Goal: Information Seeking & Learning: Learn about a topic

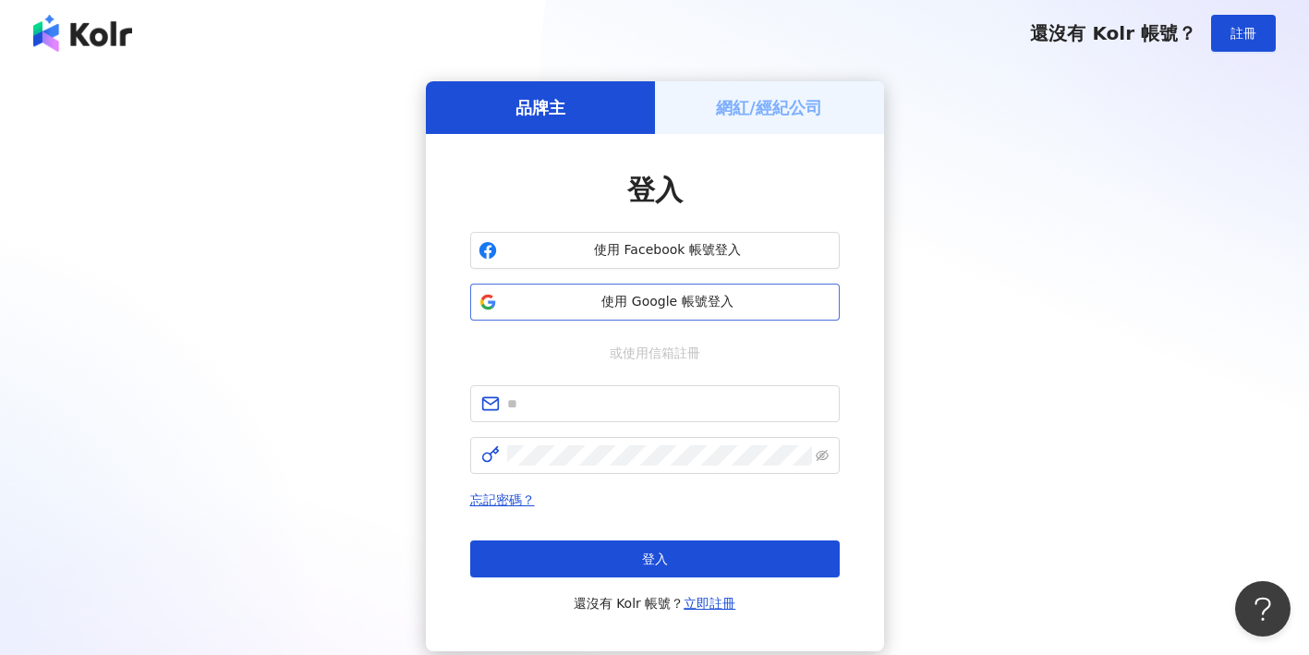
click at [588, 312] on button "使用 Google 帳號登入" at bounding box center [654, 302] width 369 height 37
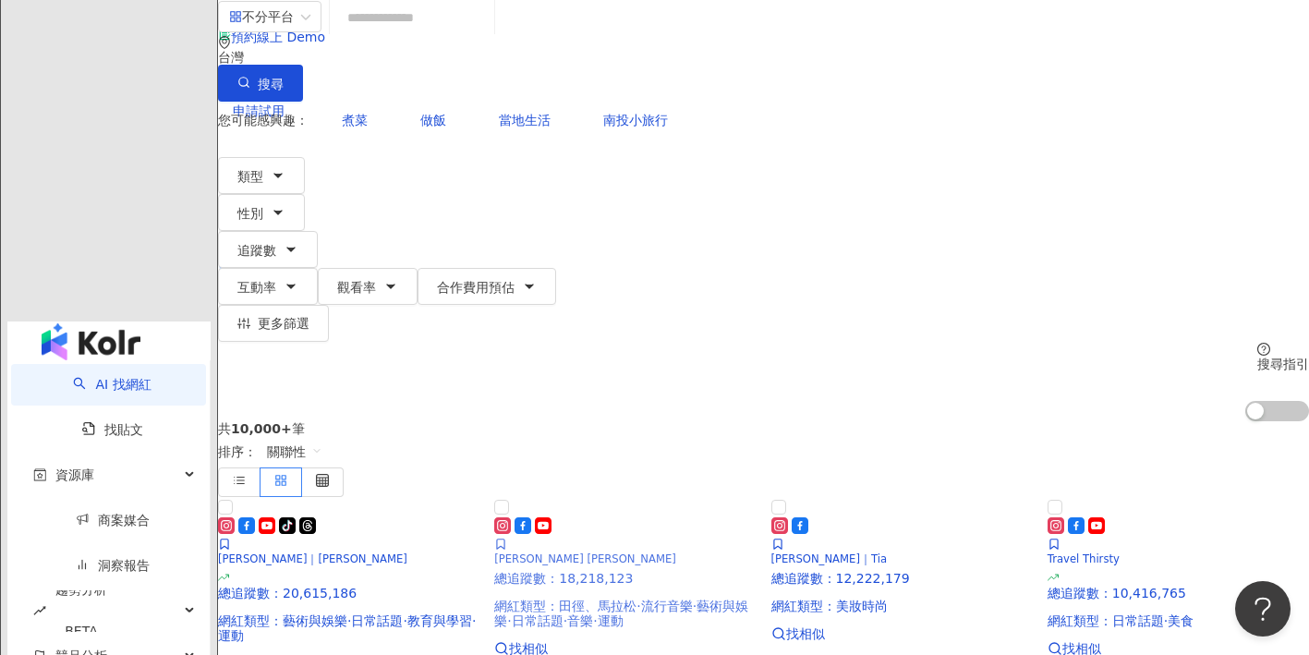
scroll to position [102, 0]
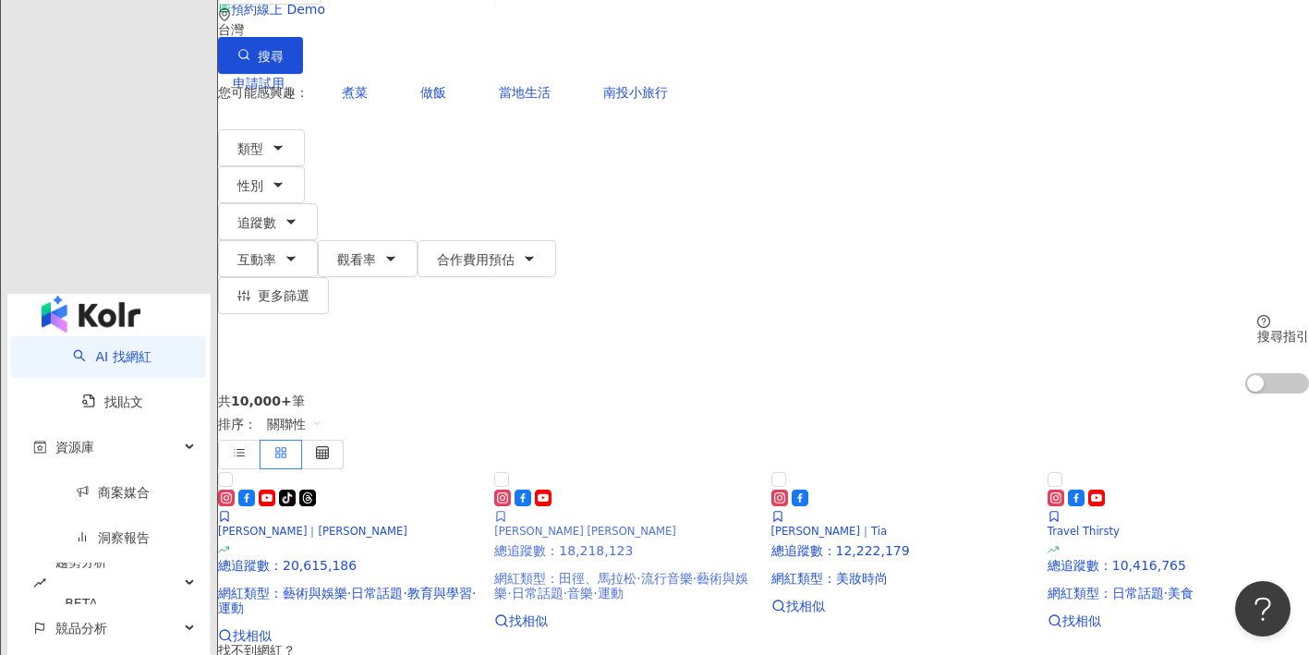
click at [687, 571] on span "流行音樂" at bounding box center [667, 578] width 52 height 15
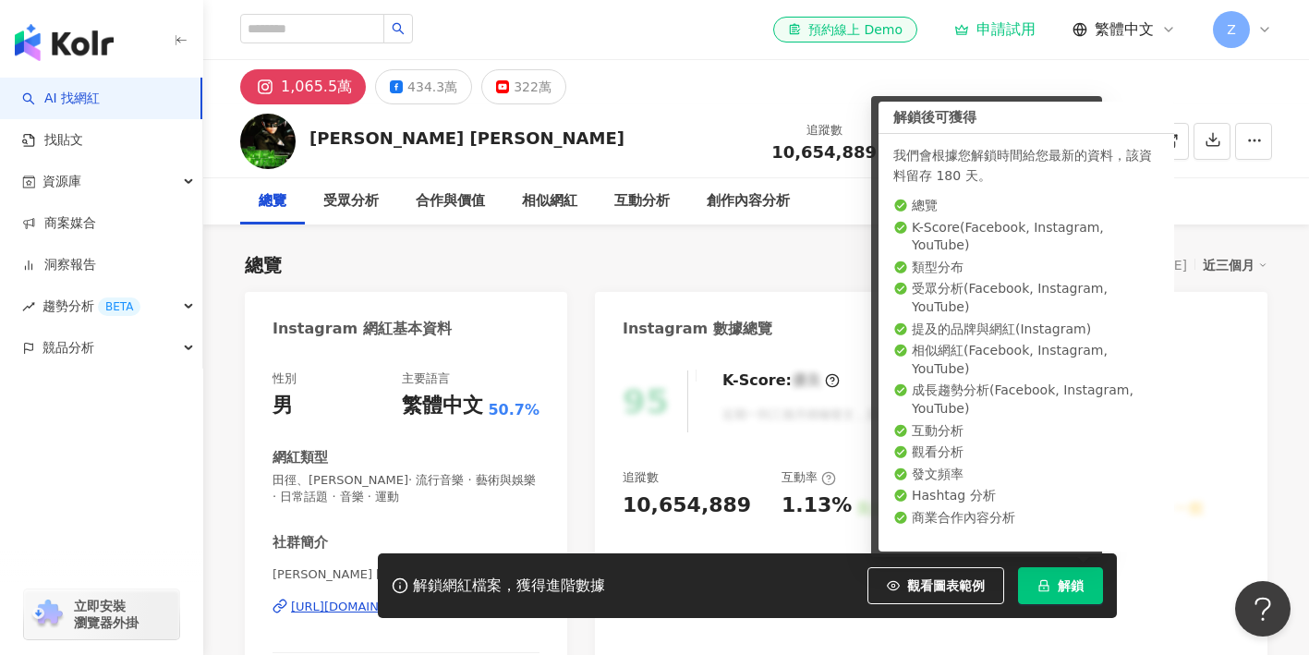
click at [1080, 583] on span "解鎖" at bounding box center [1071, 585] width 26 height 15
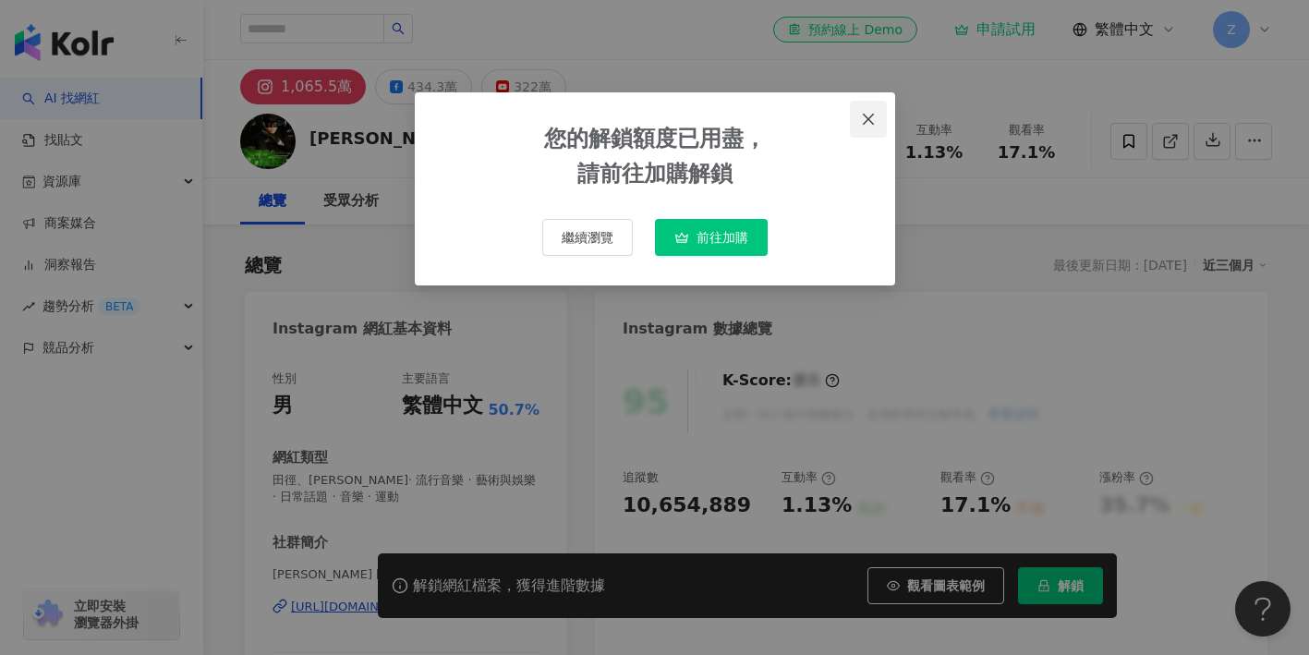
click at [861, 116] on icon "close" at bounding box center [868, 119] width 15 height 15
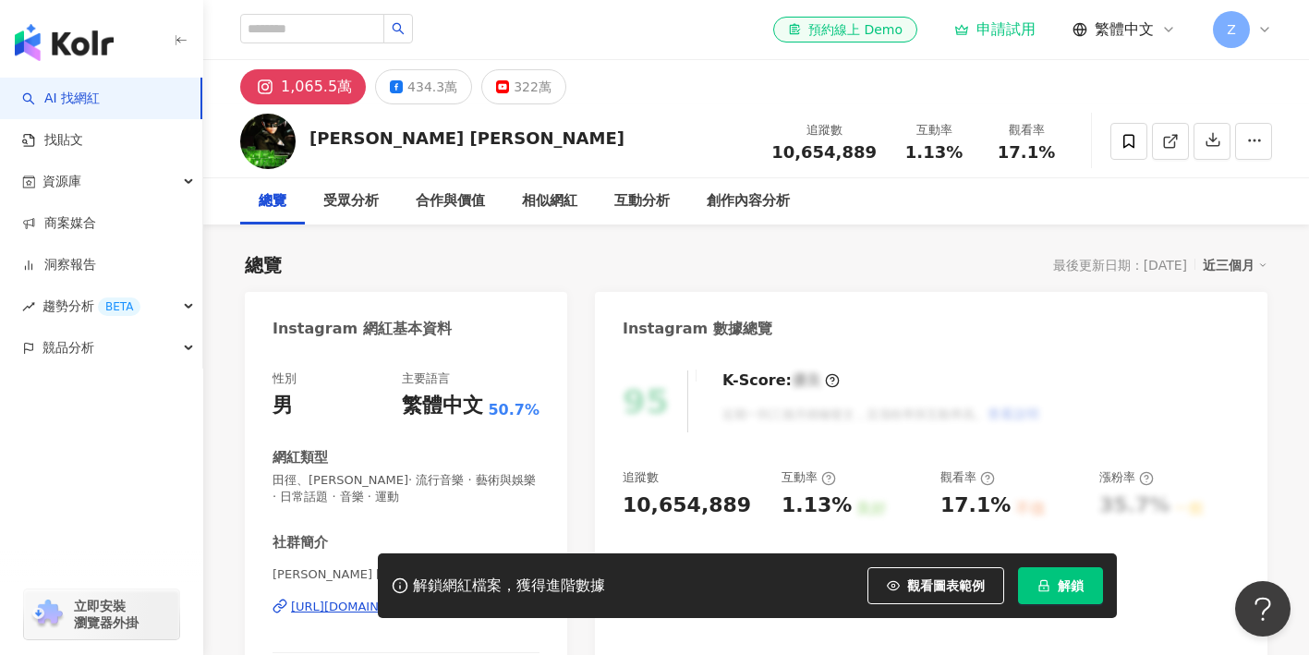
click at [1261, 32] on icon at bounding box center [1264, 29] width 15 height 15
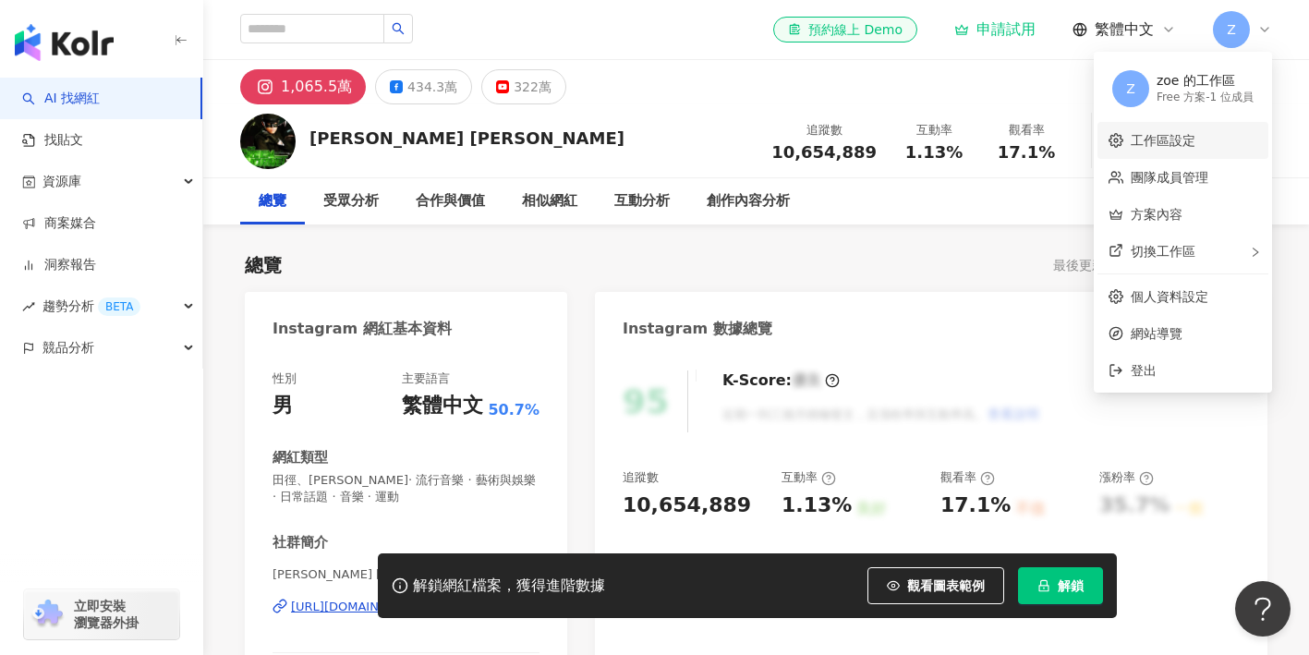
click at [1189, 144] on link "工作區設定" at bounding box center [1162, 140] width 65 height 15
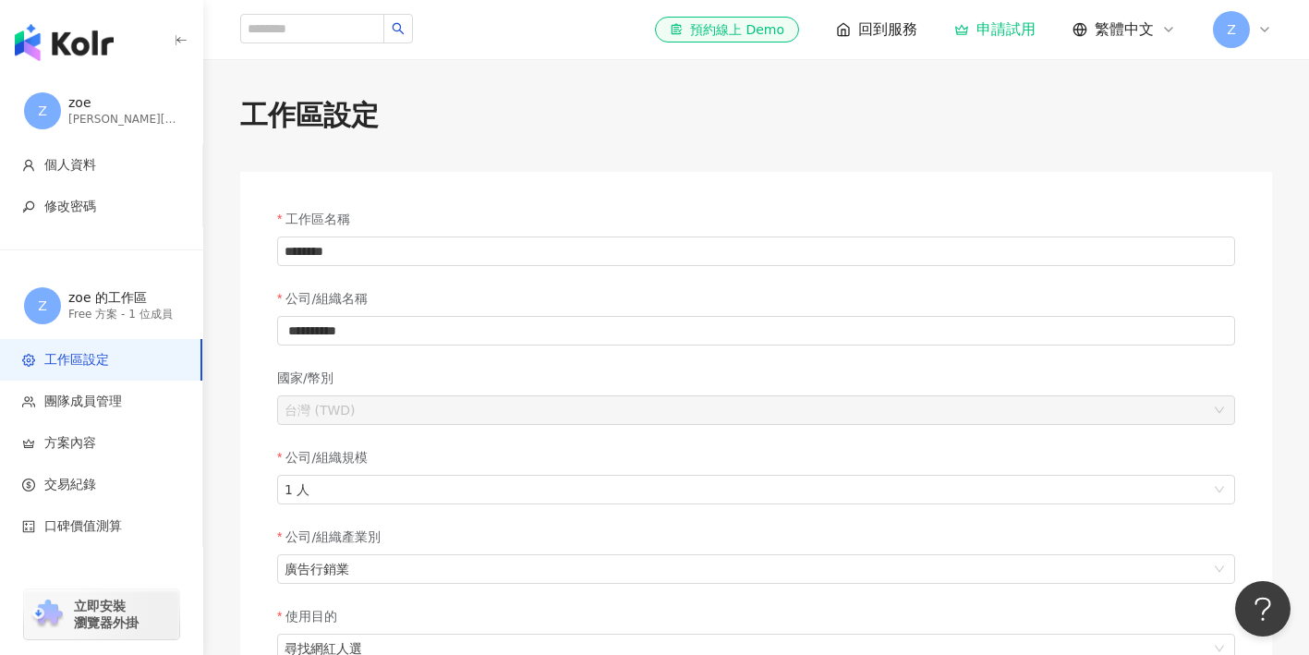
click at [1263, 22] on icon at bounding box center [1264, 29] width 15 height 15
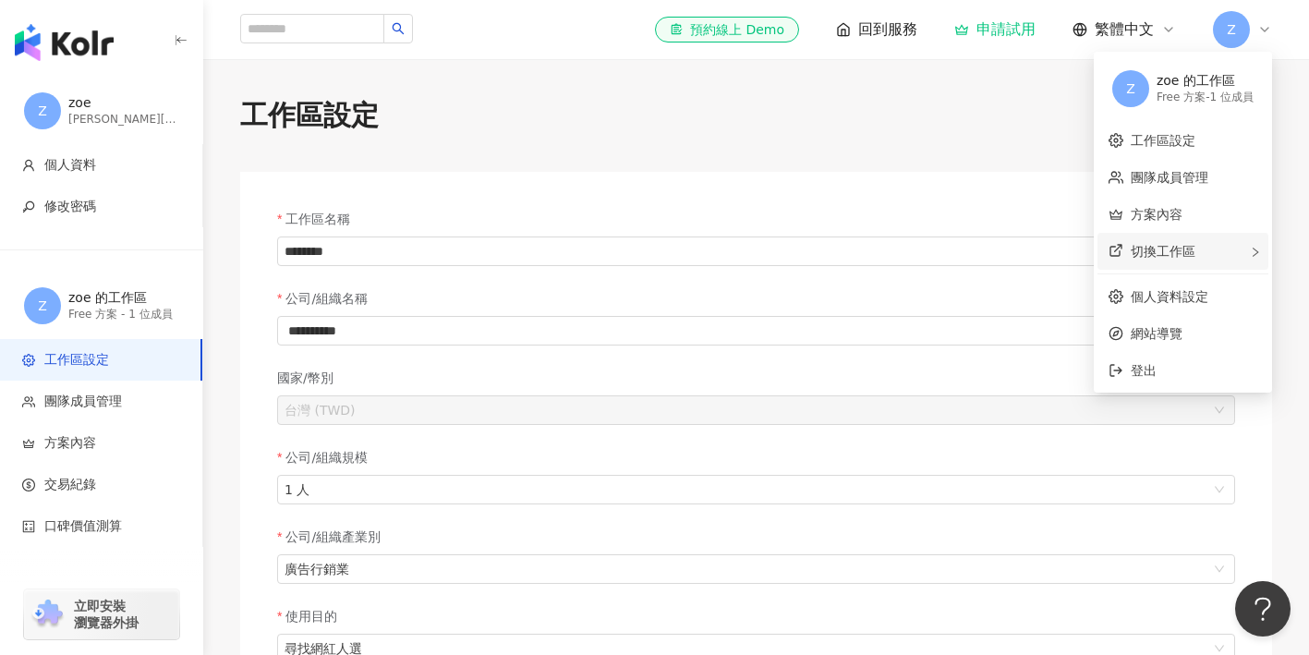
click at [1209, 257] on div "切換工作區" at bounding box center [1182, 251] width 171 height 37
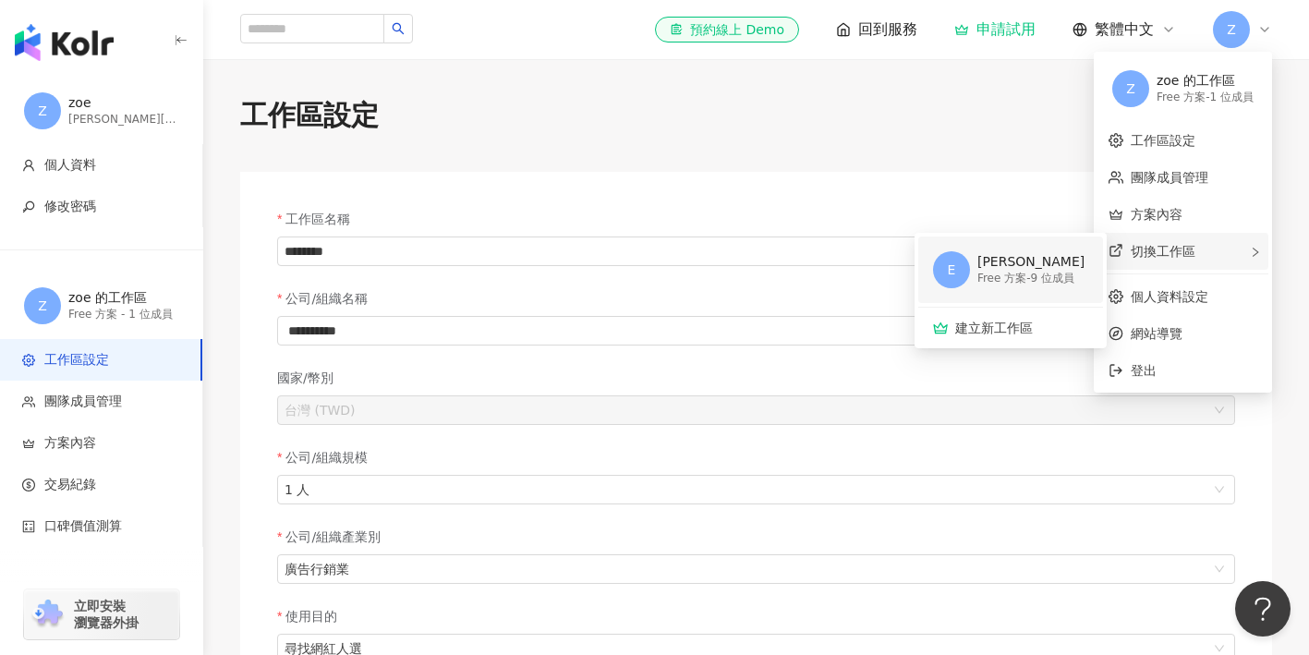
click at [1061, 275] on div "Free 方案 - 9 位成員" at bounding box center [1030, 279] width 107 height 16
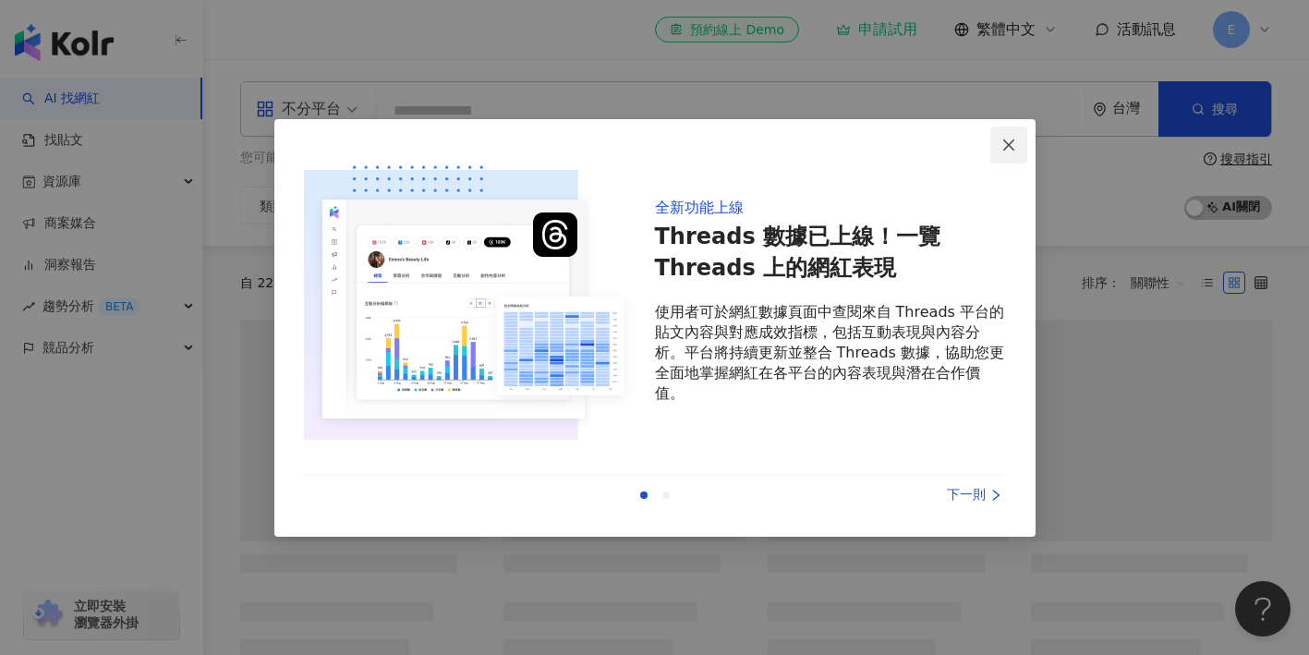
click at [1009, 147] on icon "close" at bounding box center [1008, 144] width 11 height 11
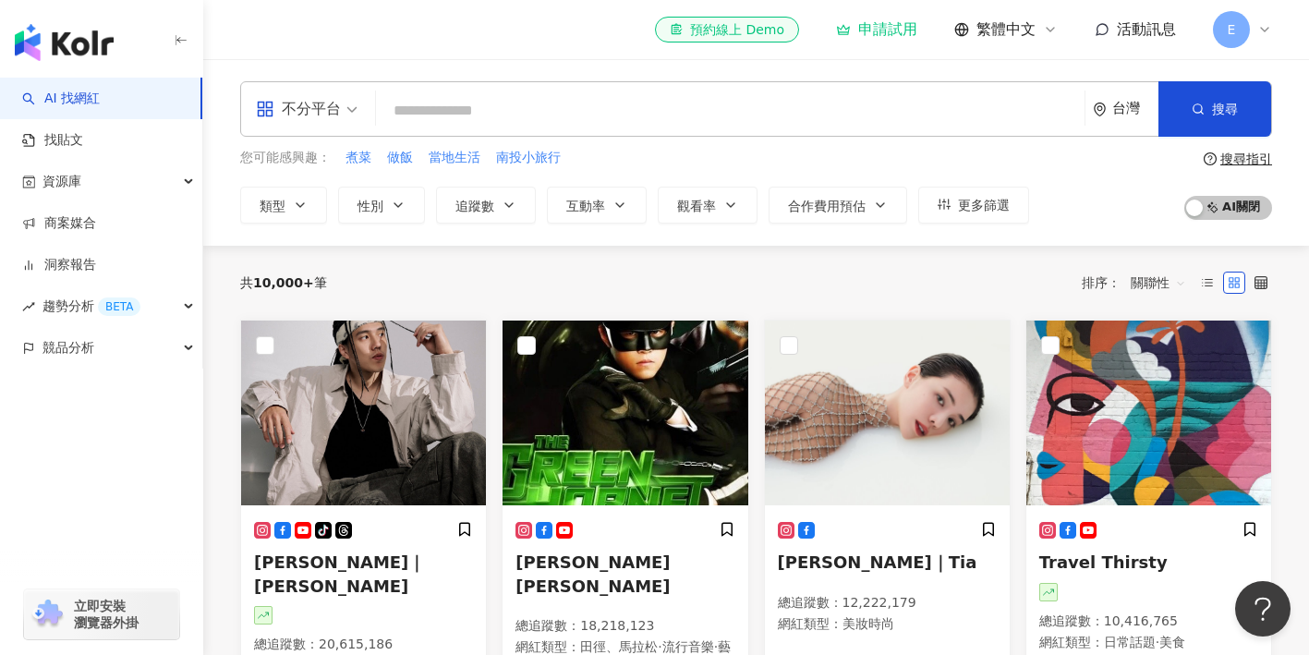
click at [1261, 24] on icon at bounding box center [1264, 29] width 15 height 15
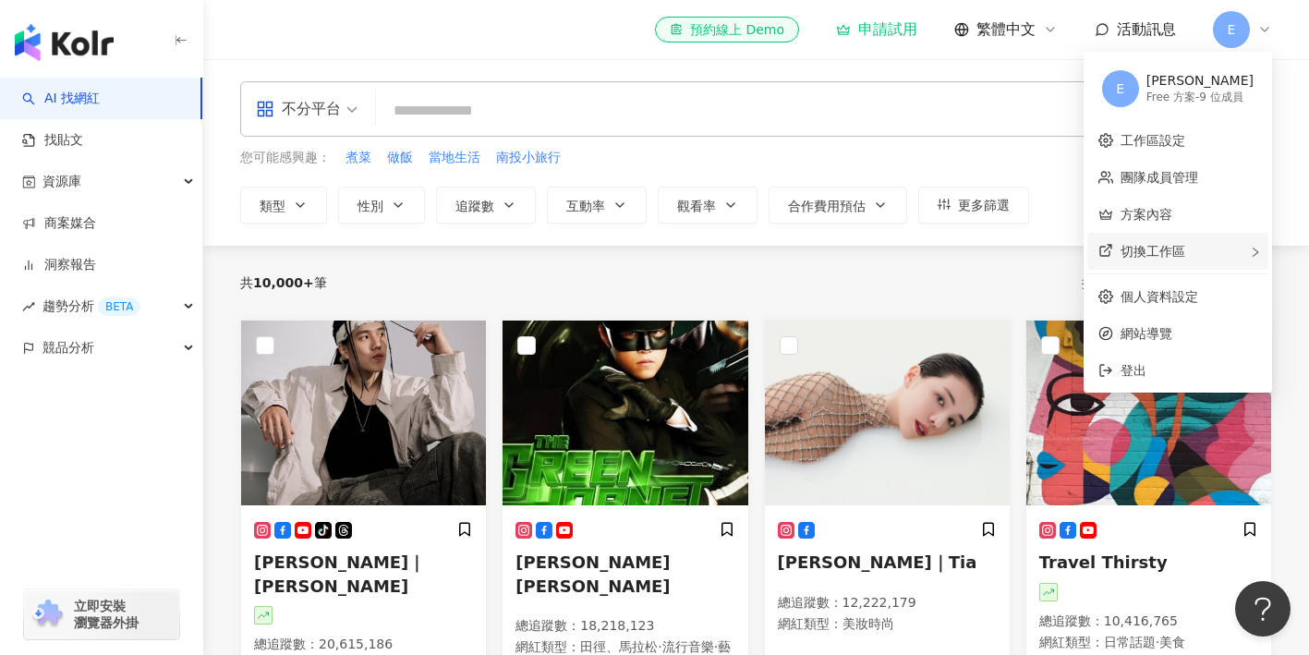
click at [1206, 248] on div "切換工作區" at bounding box center [1177, 251] width 181 height 37
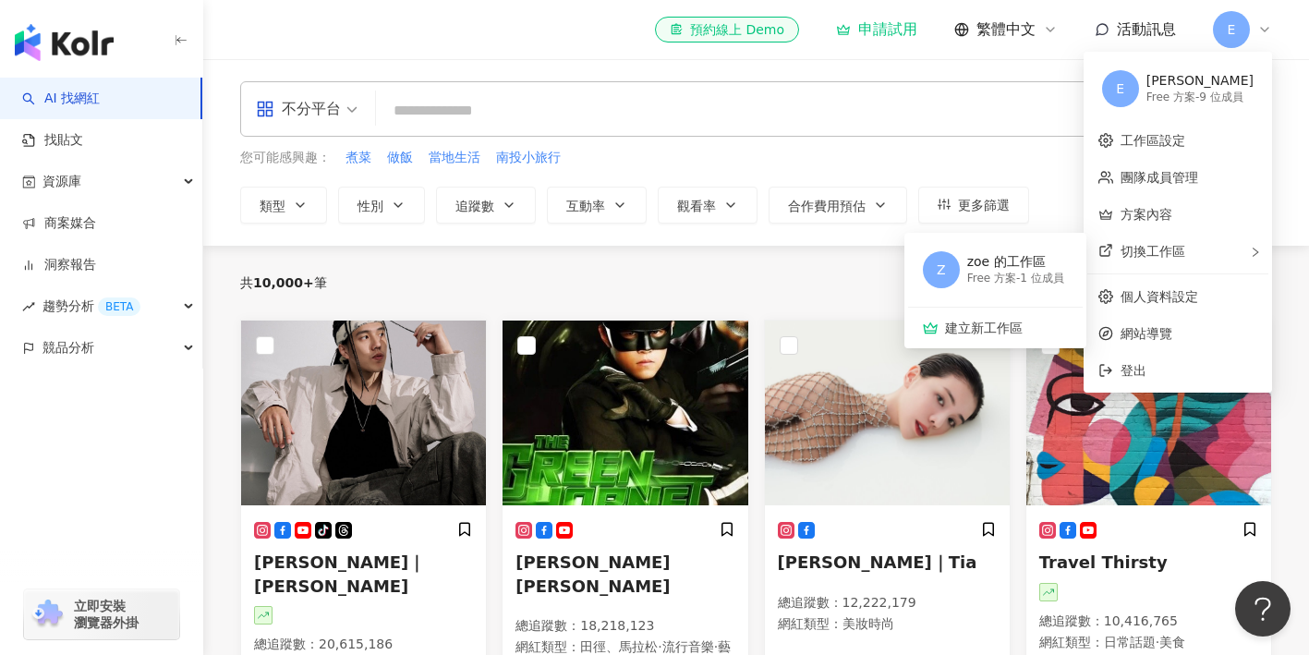
click at [965, 68] on div "不分平台 台灣 搜尋 您可能感興趣： 煮菜 做飯 當地生活 南投小旅行 類型 性別 追蹤數 互動率 觀看率 合作費用預估 更多篩選 搜尋指引 AI 開啟 AI…" at bounding box center [756, 152] width 1106 height 187
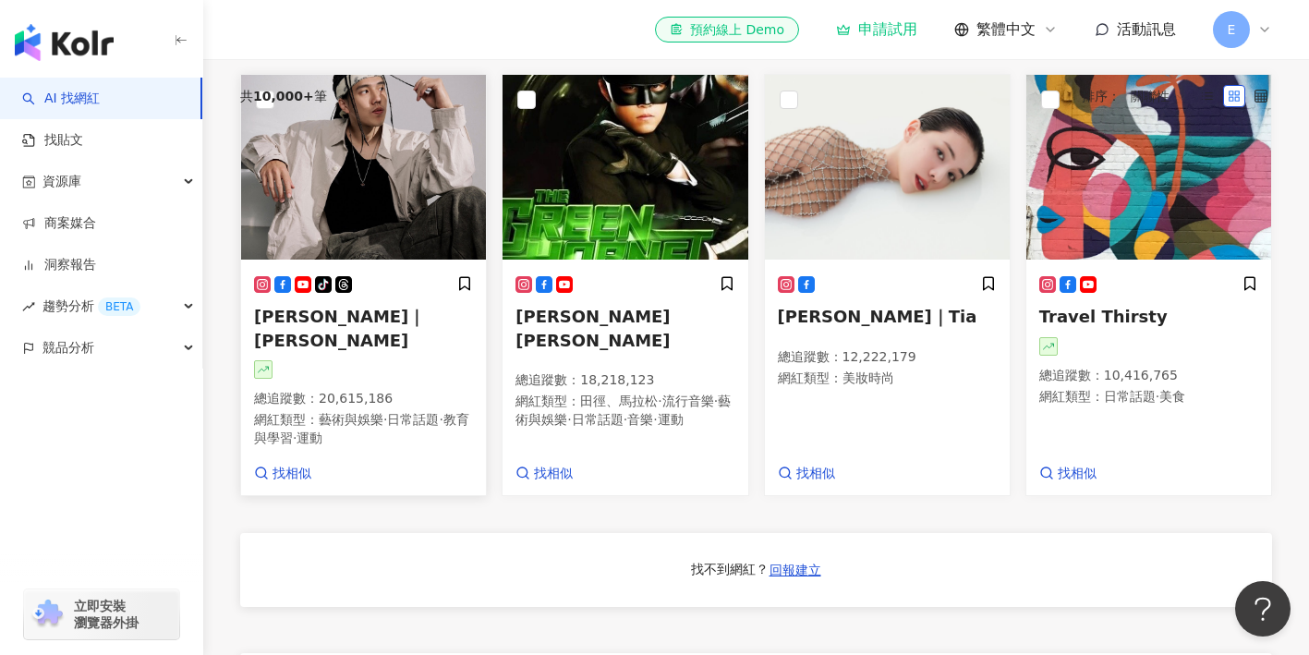
scroll to position [301, 0]
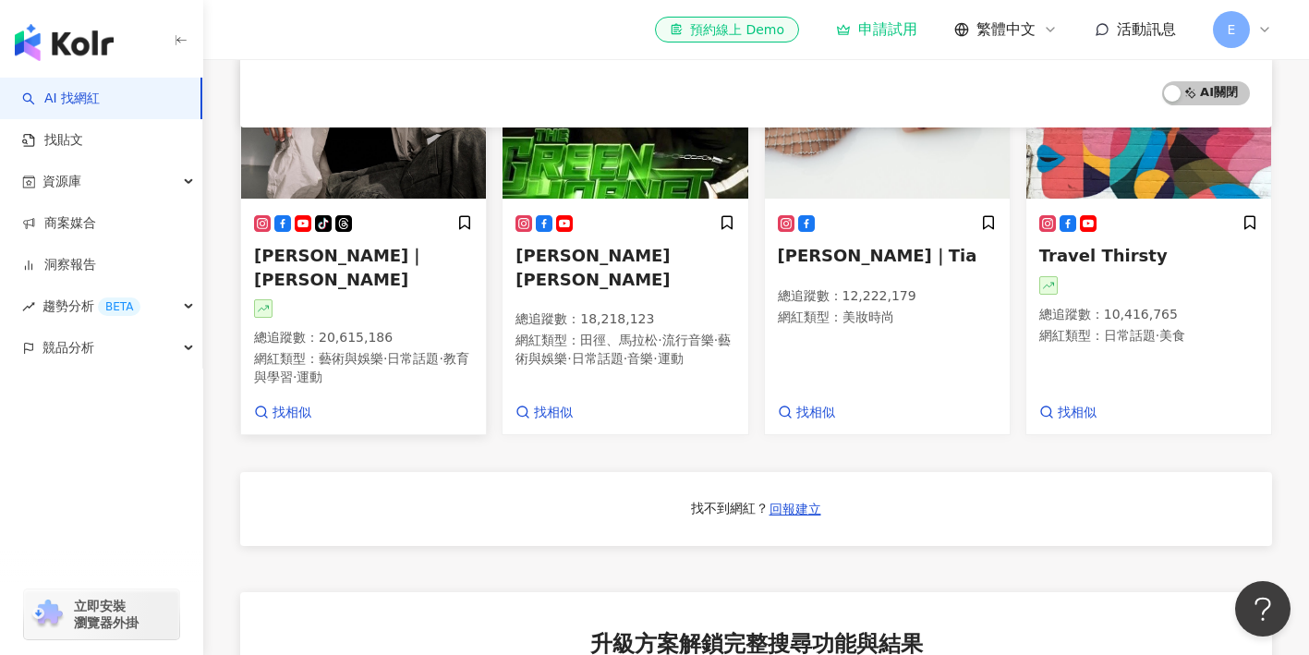
click at [415, 351] on span "日常話題" at bounding box center [413, 358] width 52 height 15
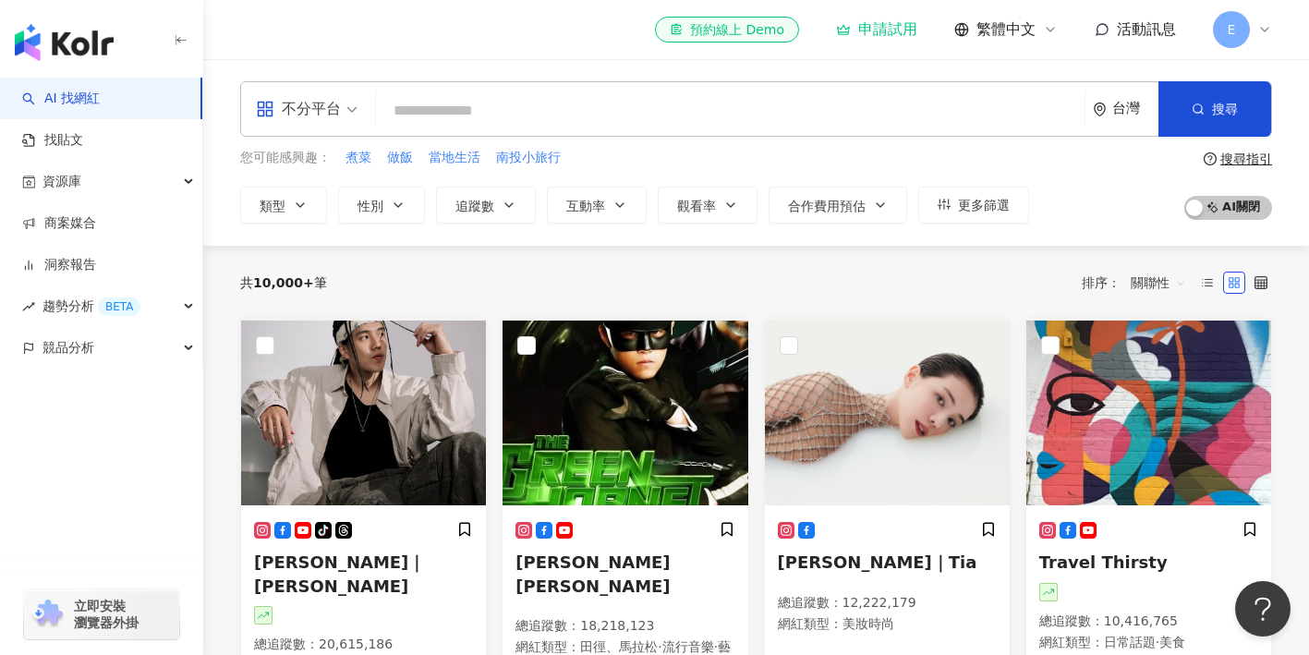
click at [1261, 30] on icon at bounding box center [1264, 29] width 15 height 15
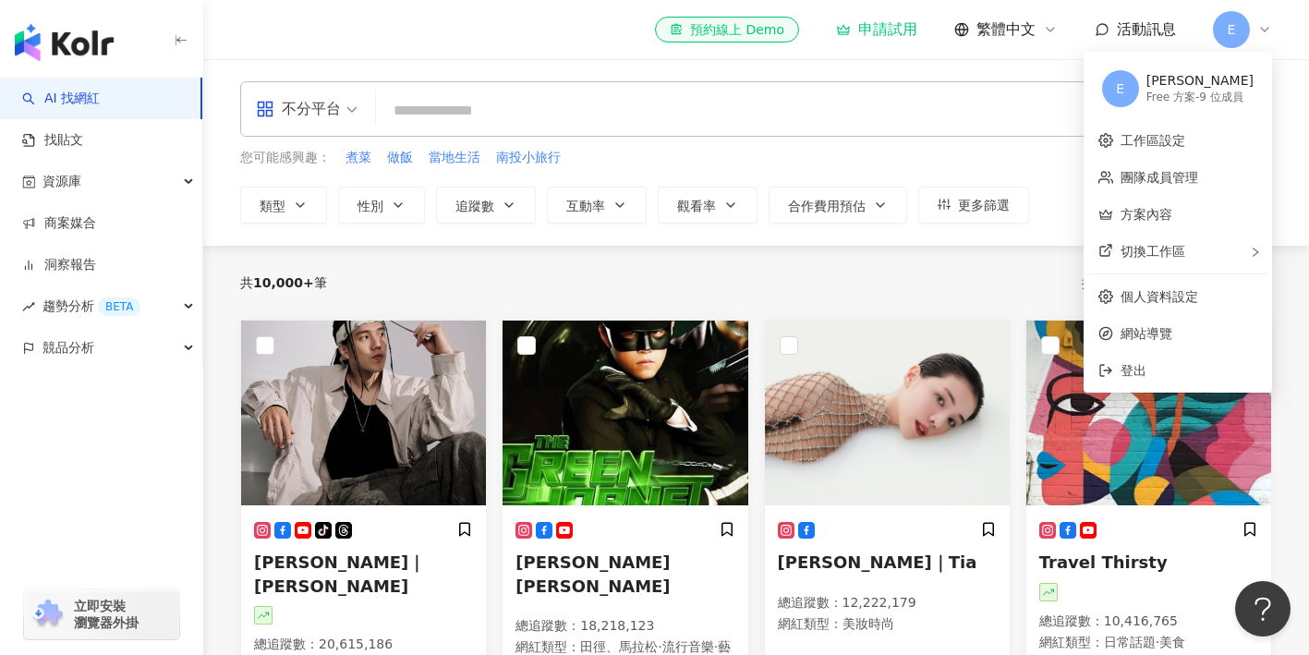
click at [937, 254] on div "共 10,000+ 筆 排序： 關聯性" at bounding box center [756, 283] width 1032 height 74
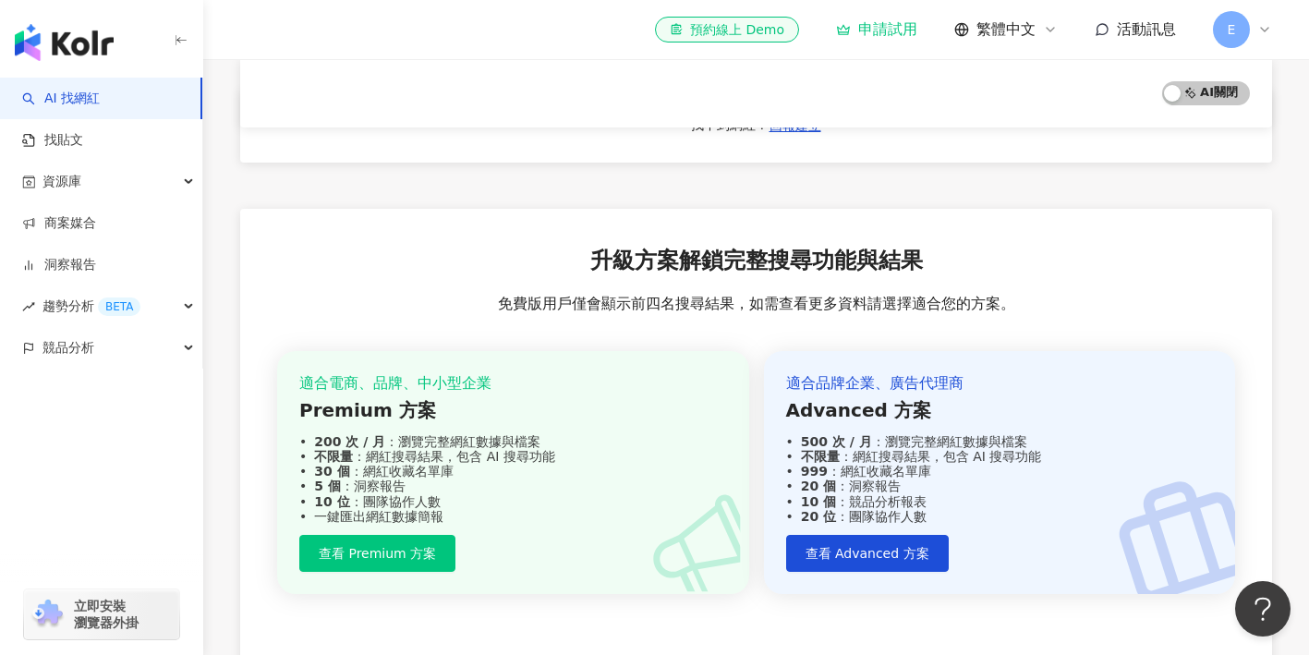
scroll to position [687, 0]
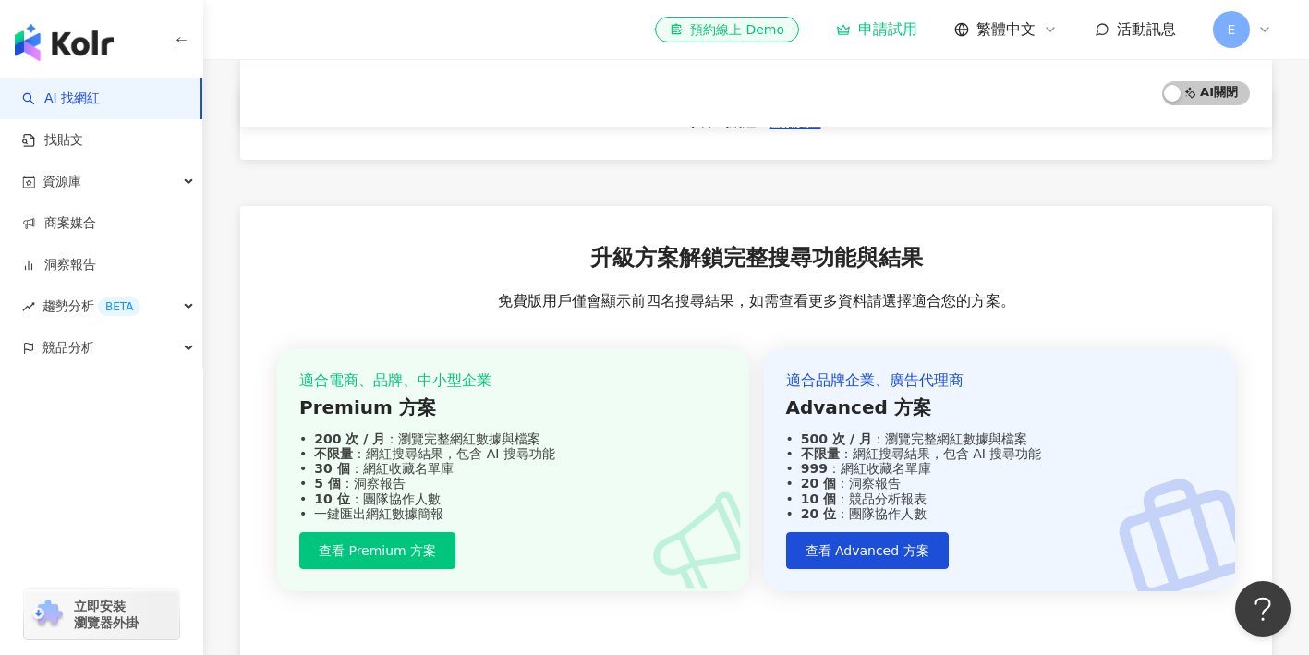
click at [1266, 30] on icon at bounding box center [1264, 30] width 7 height 4
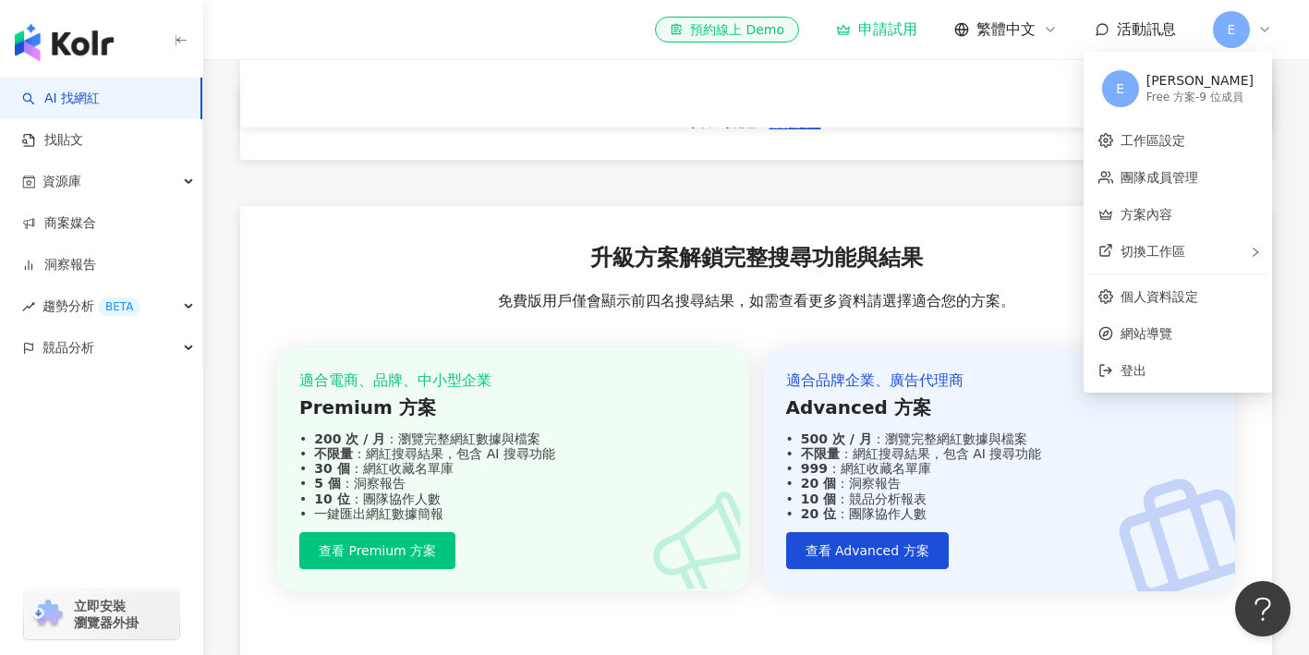
click at [1168, 91] on div "Free 方案 - 9 位成員" at bounding box center [1199, 98] width 107 height 16
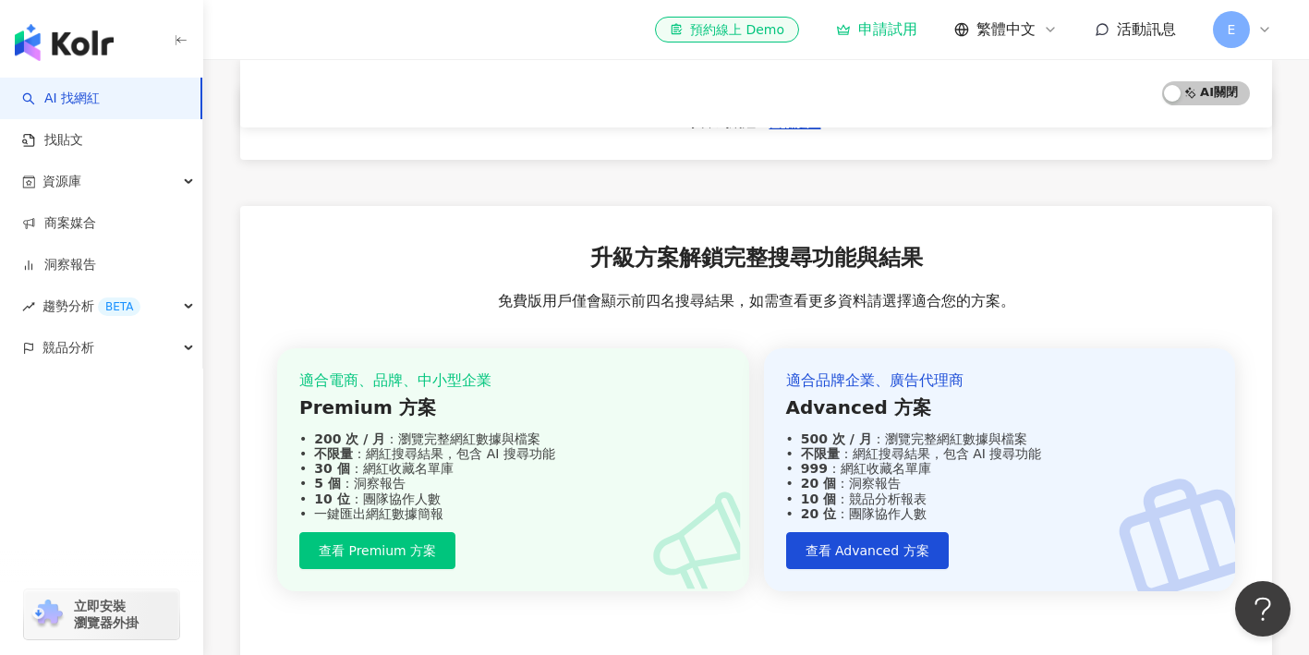
click at [83, 103] on link "AI 找網紅" at bounding box center [61, 99] width 78 height 18
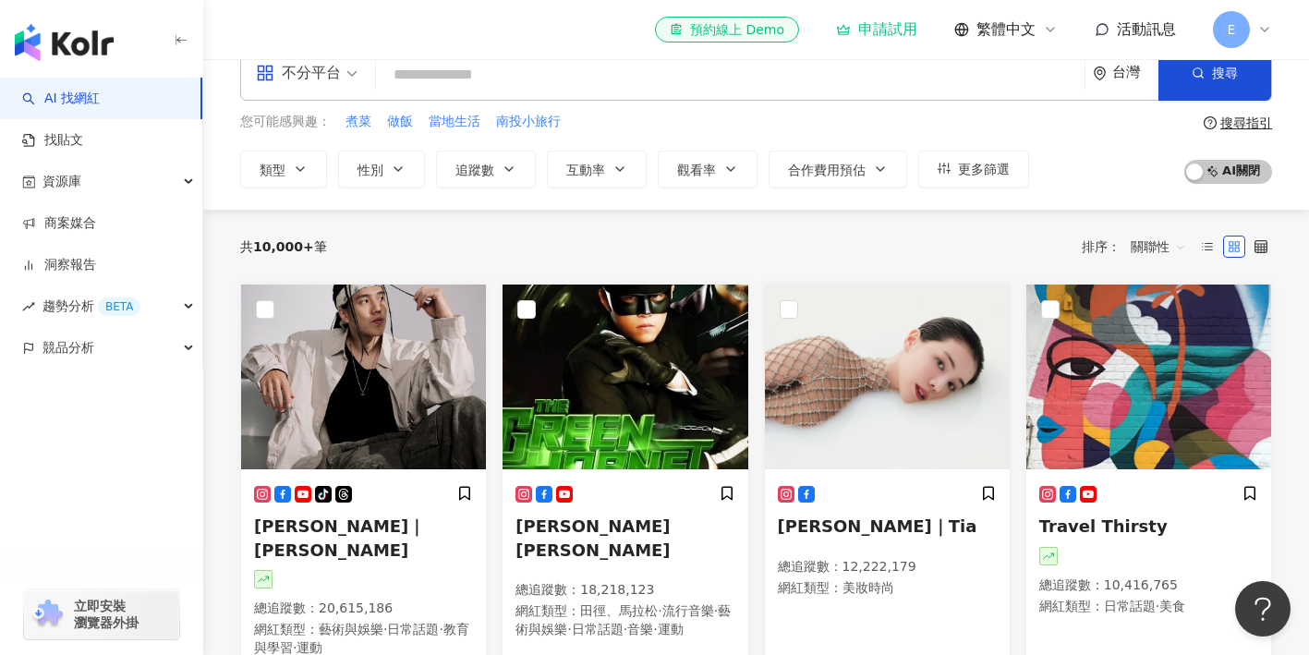
scroll to position [0, 0]
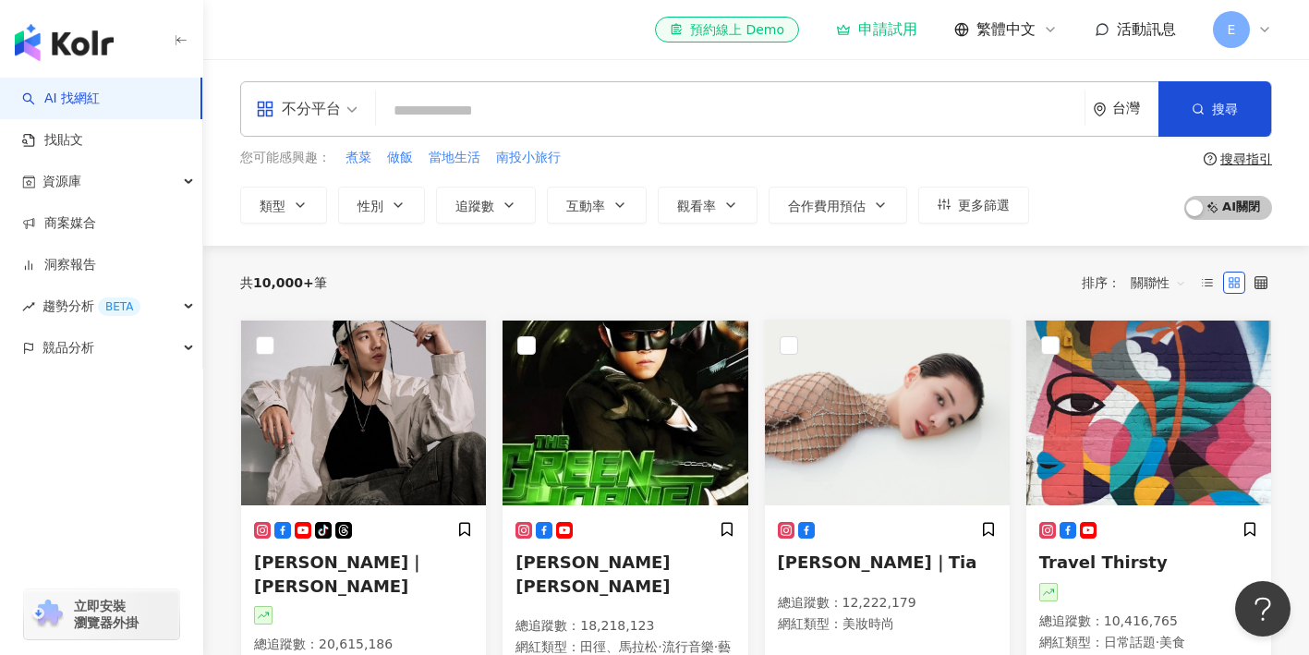
click at [1243, 23] on span "E" at bounding box center [1231, 29] width 37 height 37
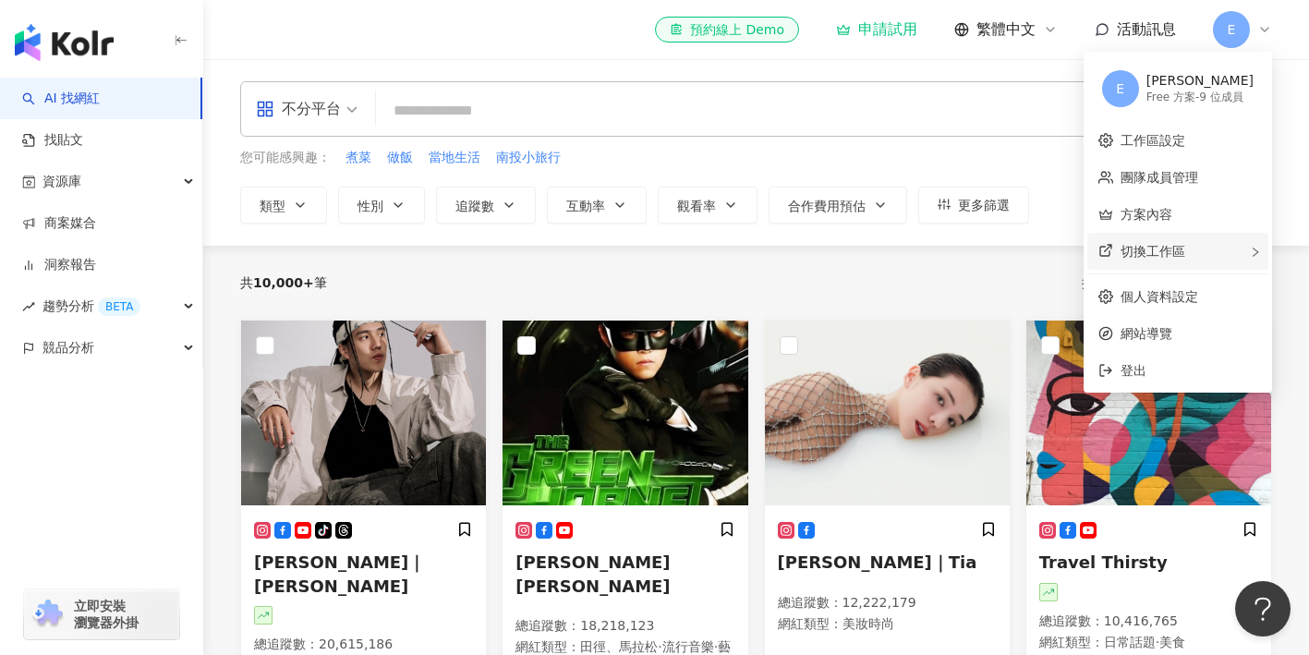
click at [1185, 251] on span "切換工作區" at bounding box center [1152, 251] width 65 height 15
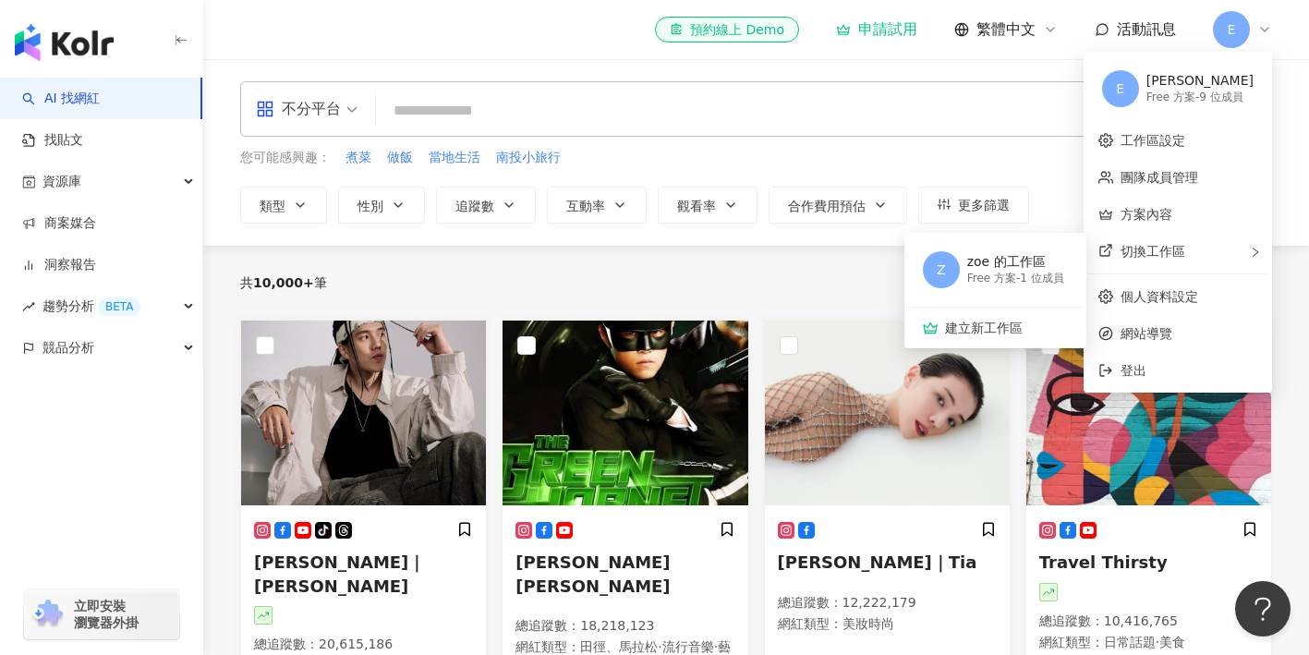
click at [755, 110] on input "search" at bounding box center [730, 110] width 694 height 35
